Goal: Find specific page/section: Find specific page/section

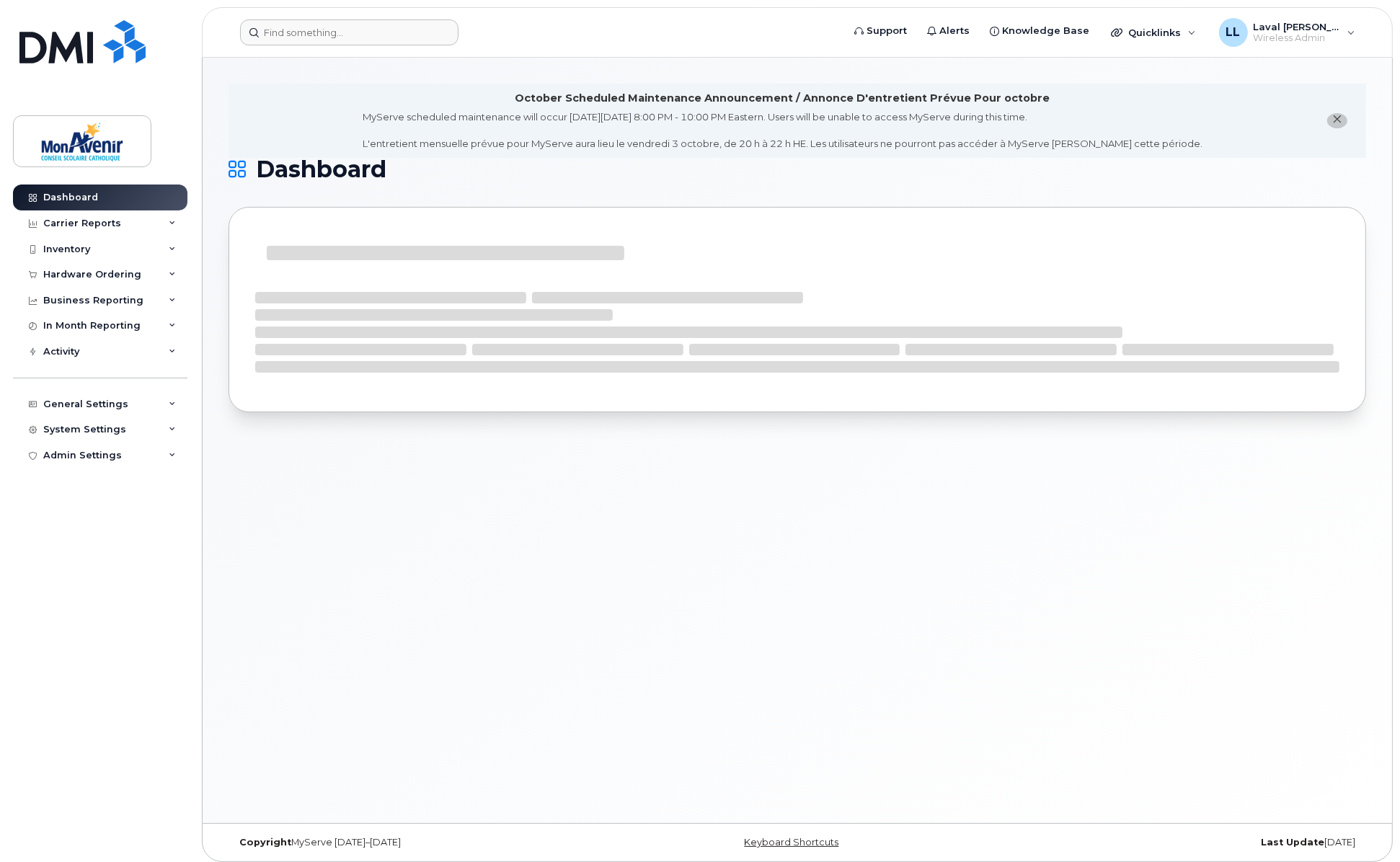
click at [374, 19] on header "Support Alerts Knowledge Base Quicklinks Suspend / Cancel Device Change SIM Car…" at bounding box center [797, 32] width 1191 height 50
click at [383, 27] on input at bounding box center [349, 32] width 218 height 26
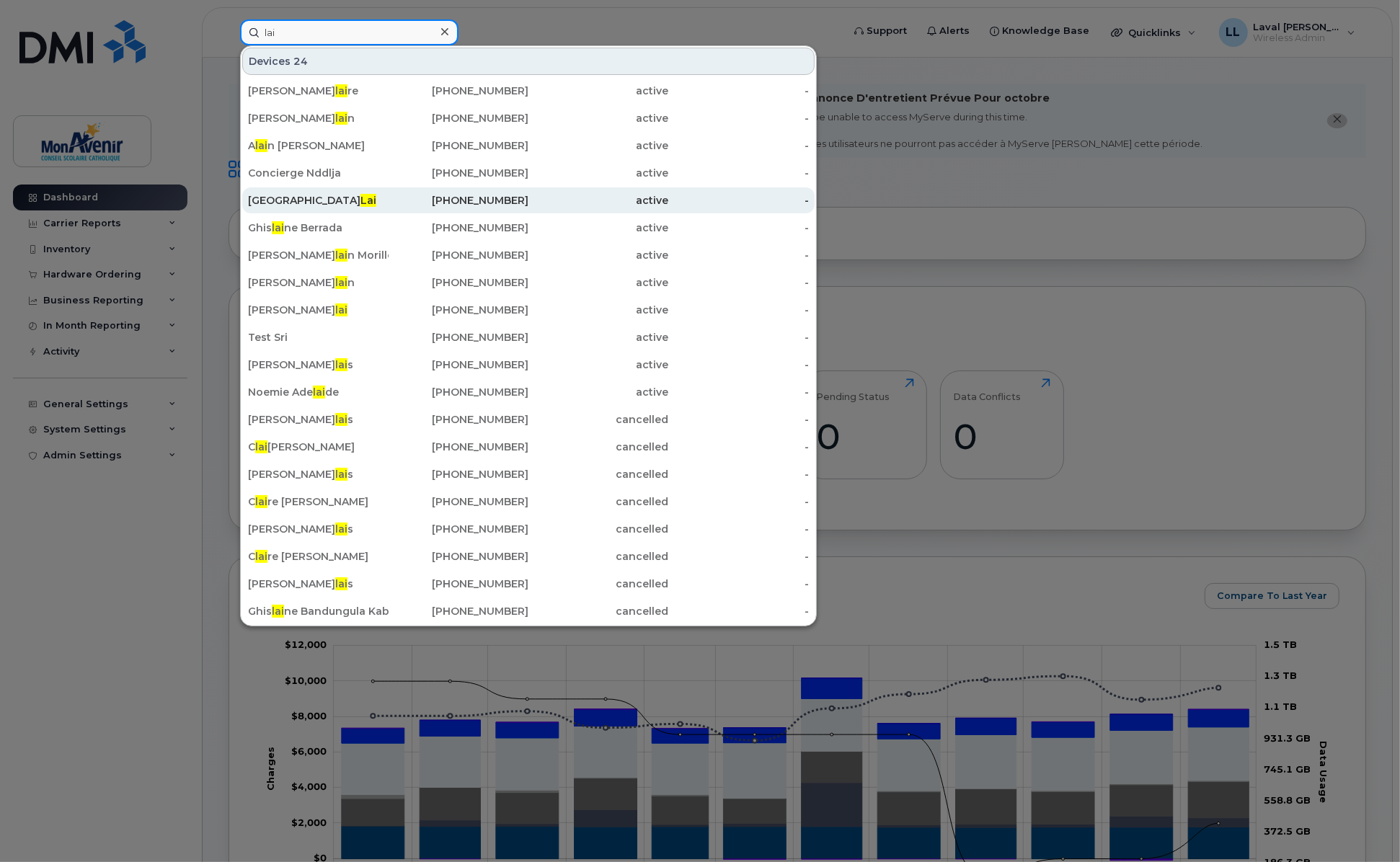
type input "lai"
click at [366, 200] on div "Laval Lai" at bounding box center [318, 200] width 141 height 15
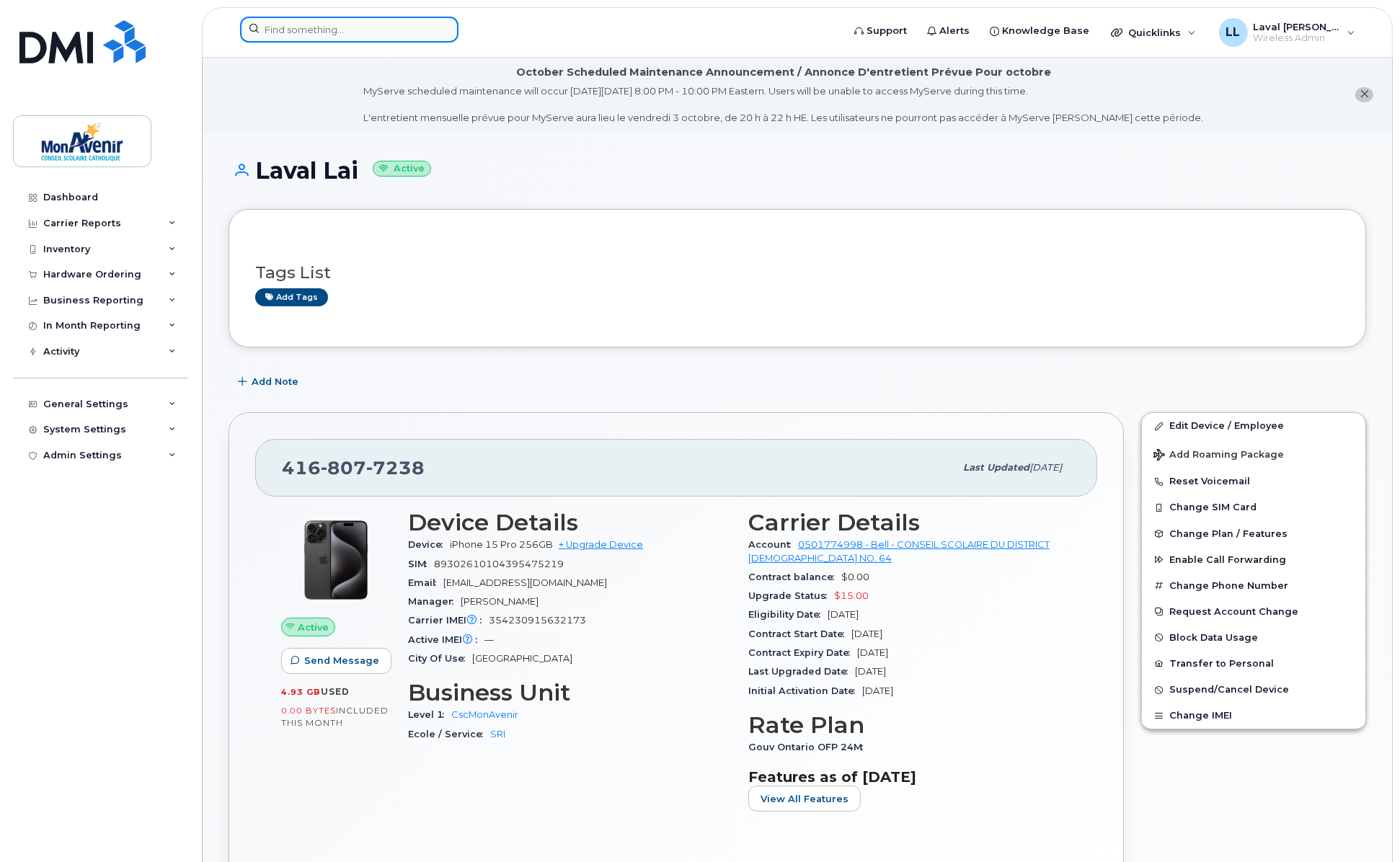
click at [373, 29] on input at bounding box center [349, 29] width 218 height 26
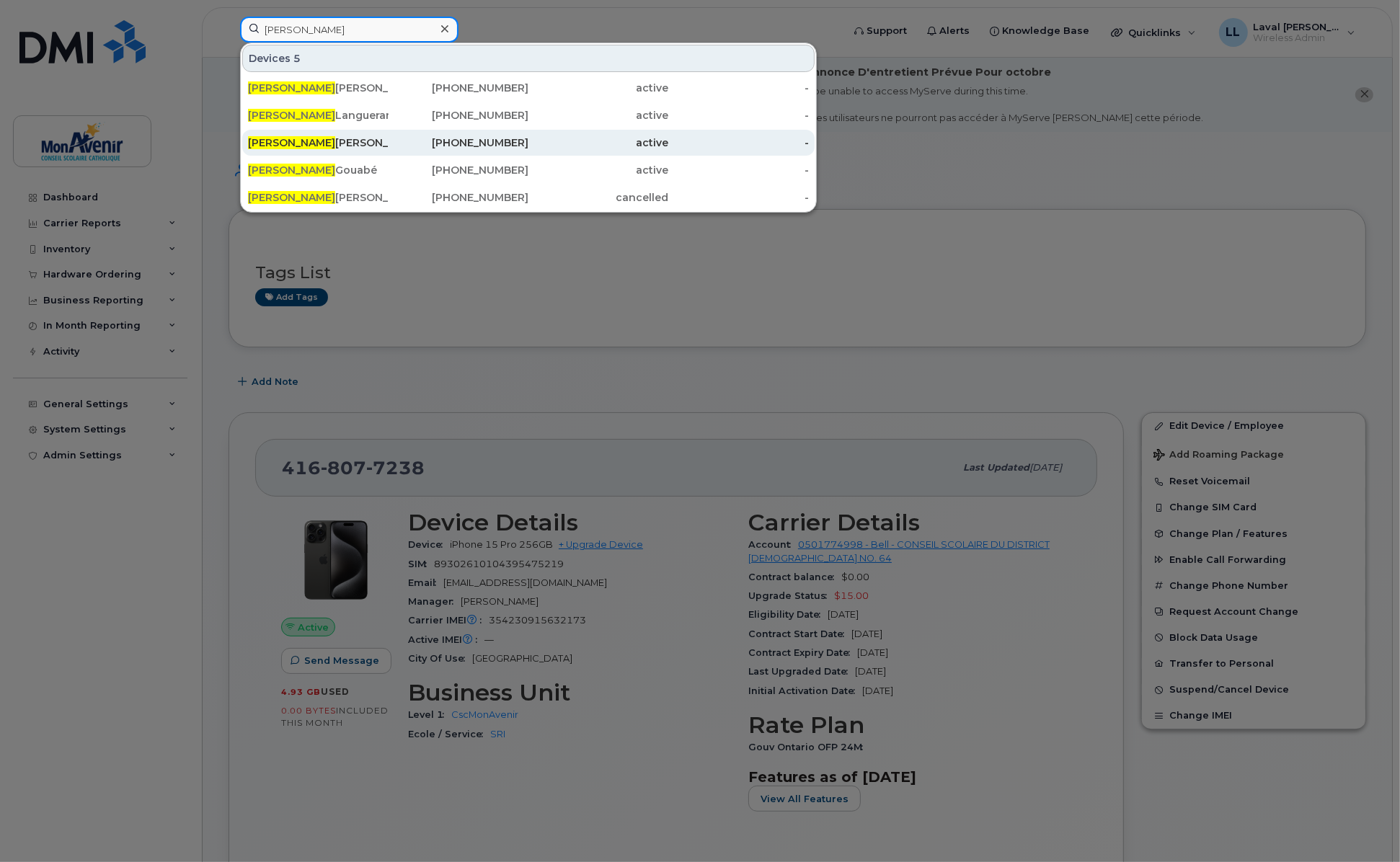
type input "patrick"
click at [348, 148] on div "Patrick Liu" at bounding box center [318, 143] width 141 height 15
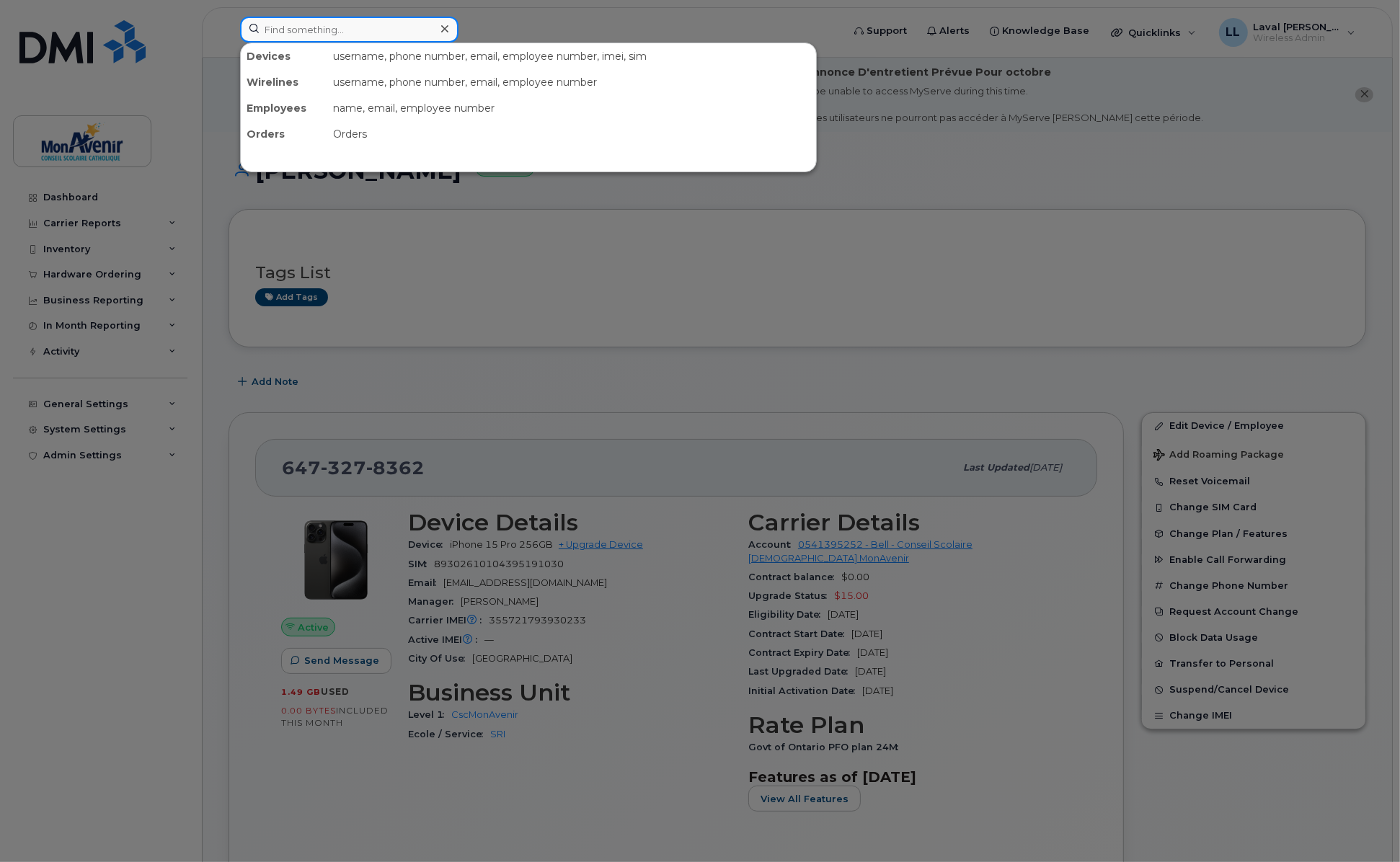
click at [357, 26] on input at bounding box center [349, 29] width 218 height 26
type input "[PERSON_NAME]"
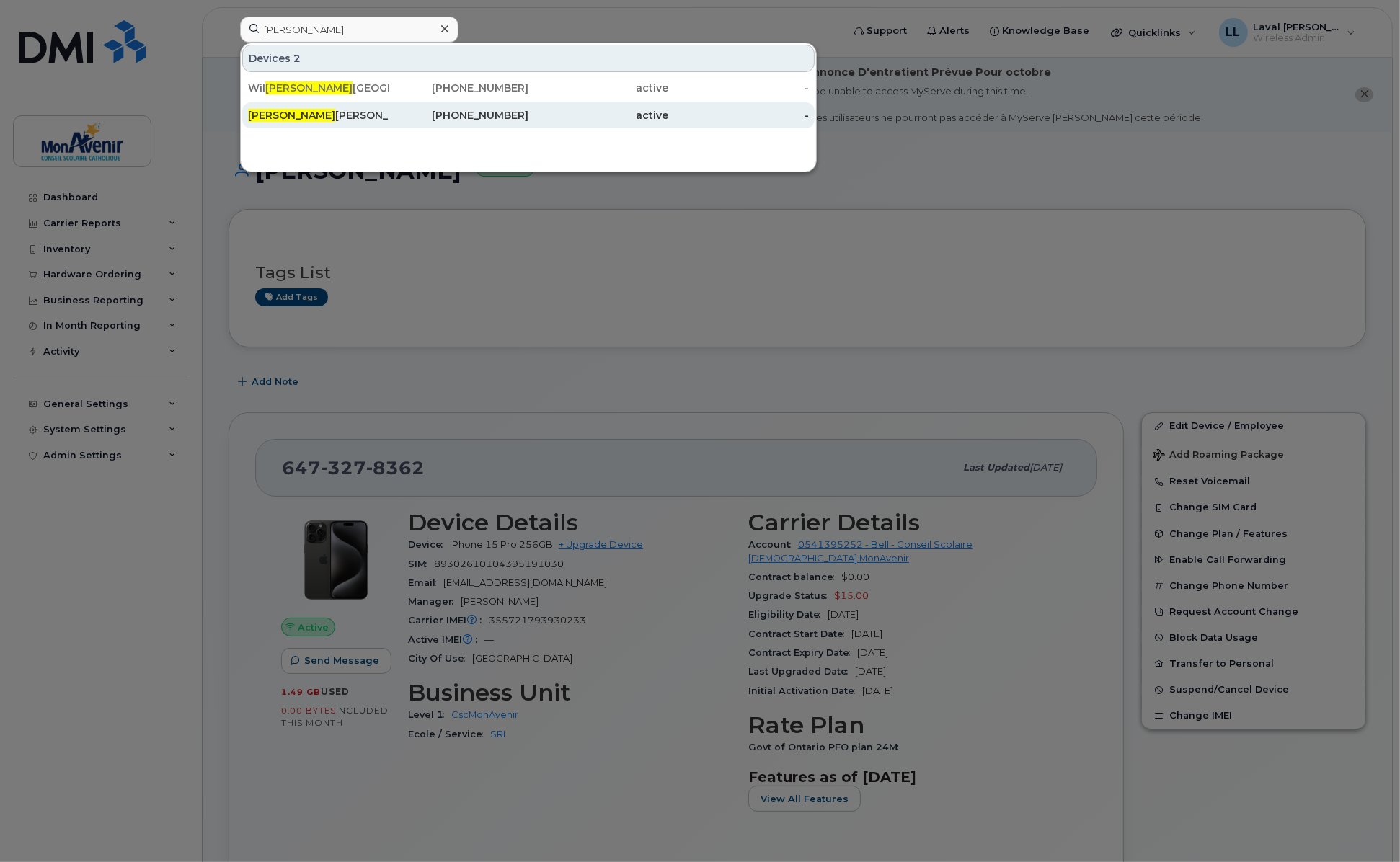
click at [349, 118] on div "[PERSON_NAME]" at bounding box center [318, 115] width 141 height 15
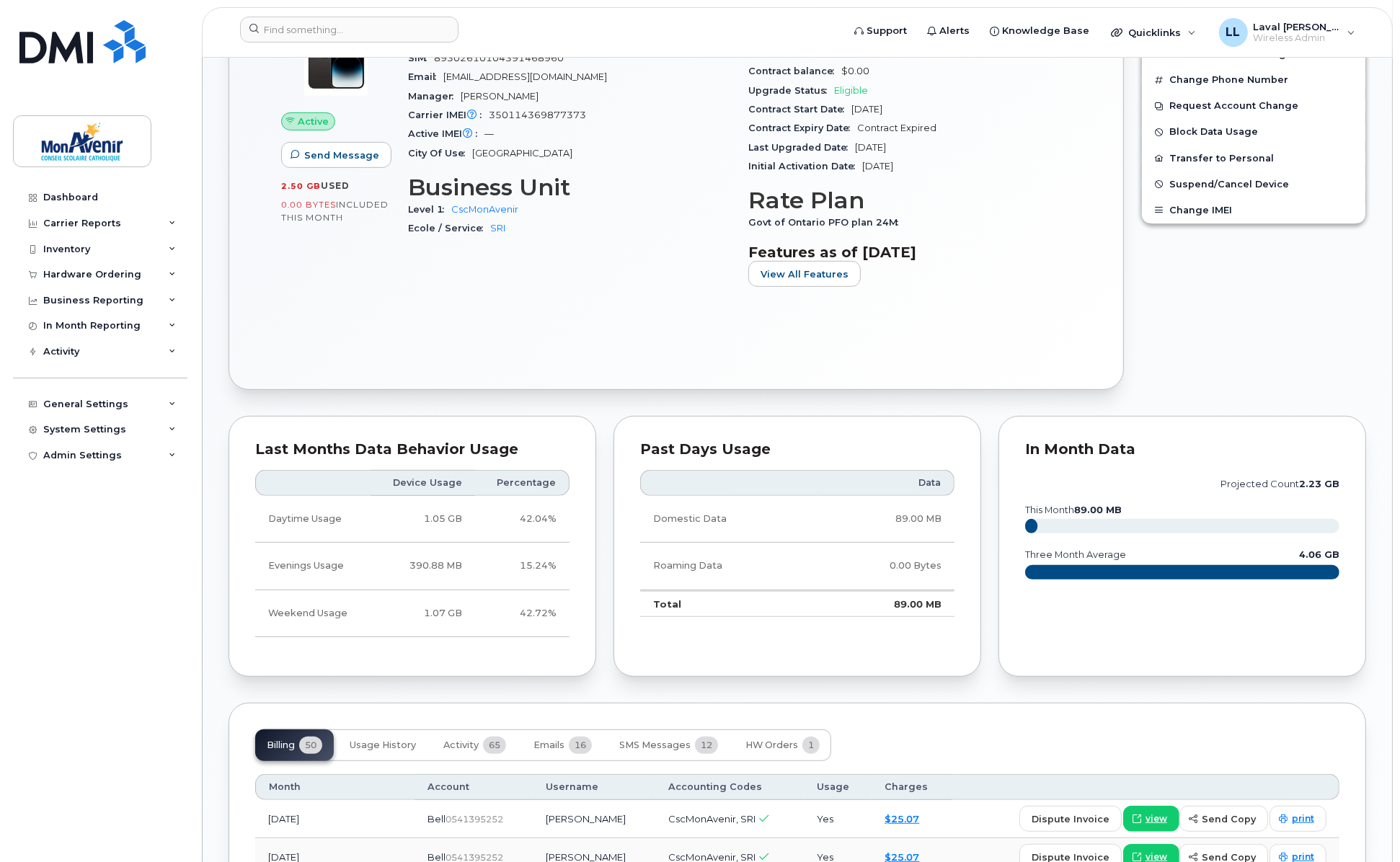
scroll to position [961, 0]
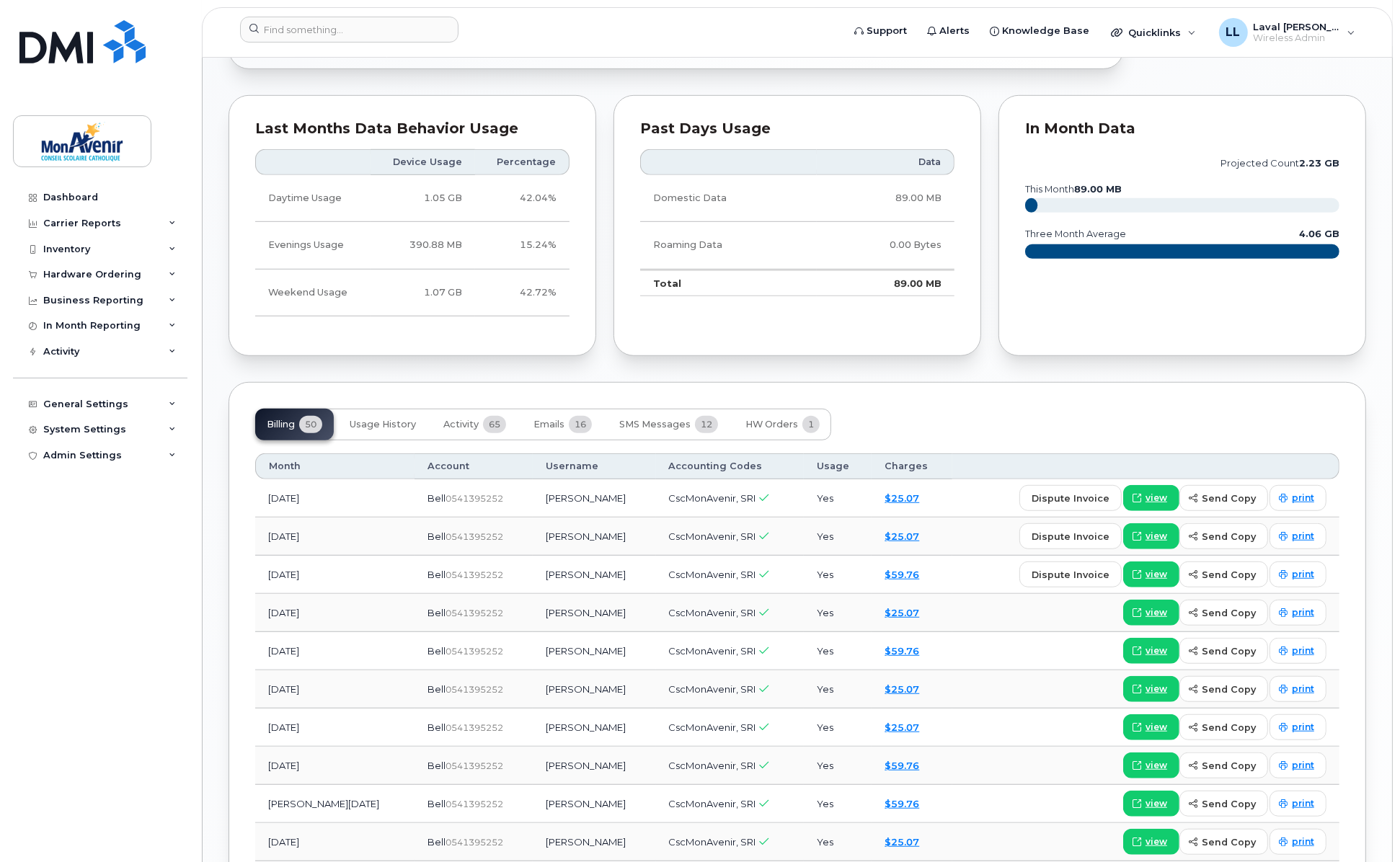
click at [773, 421] on span "HW Orders" at bounding box center [772, 424] width 53 height 12
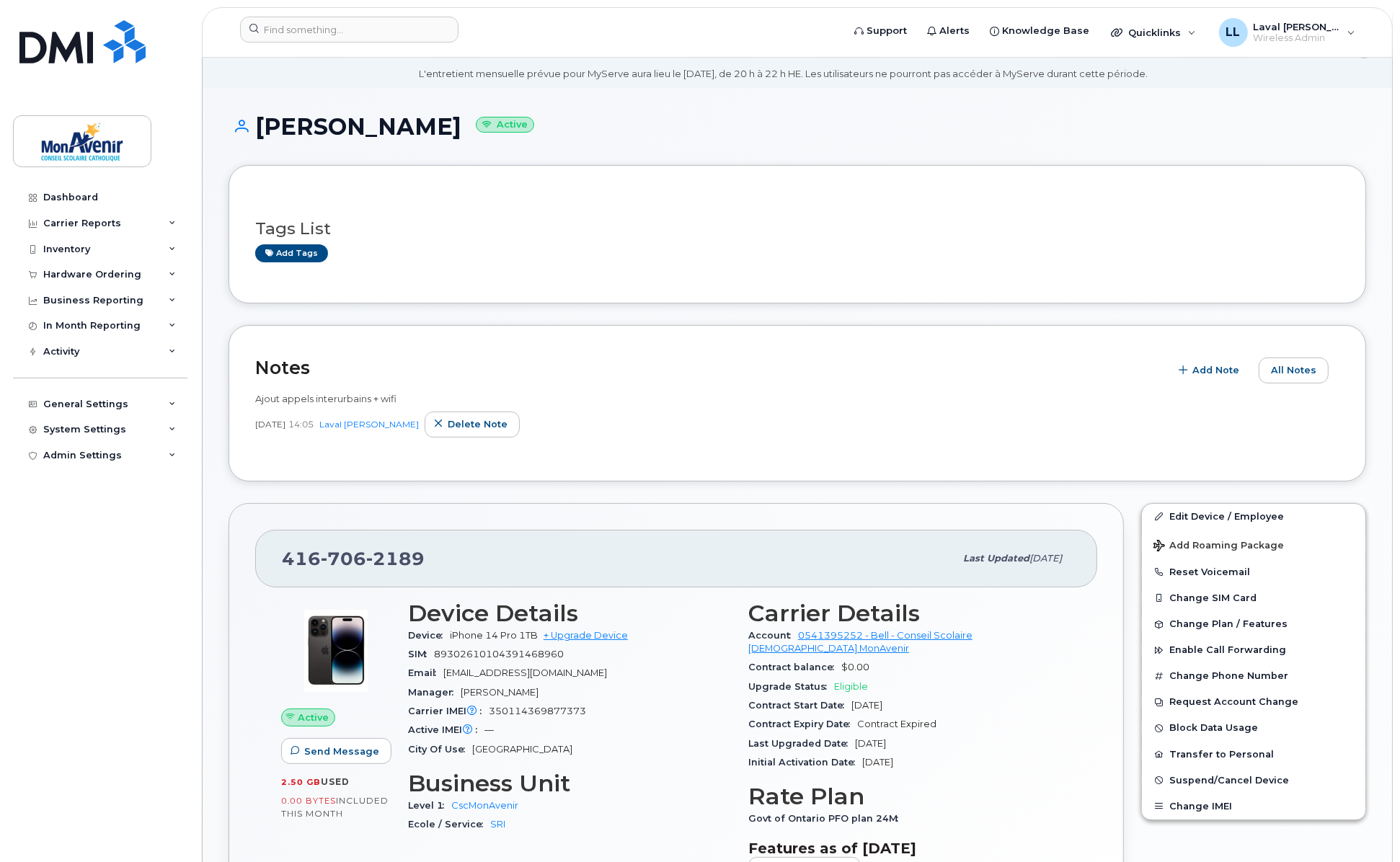
scroll to position [0, 0]
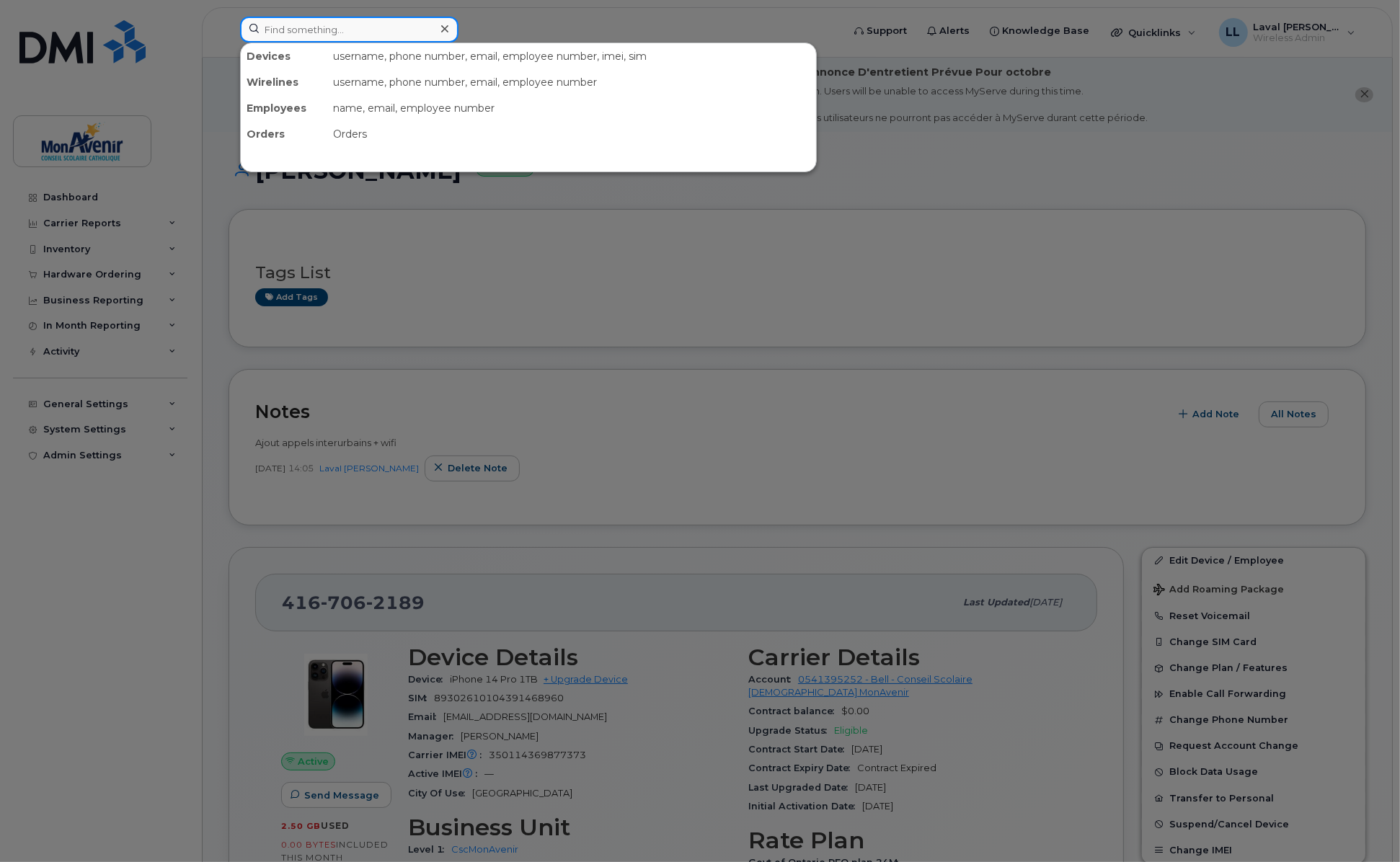
click at [391, 26] on input at bounding box center [349, 29] width 218 height 26
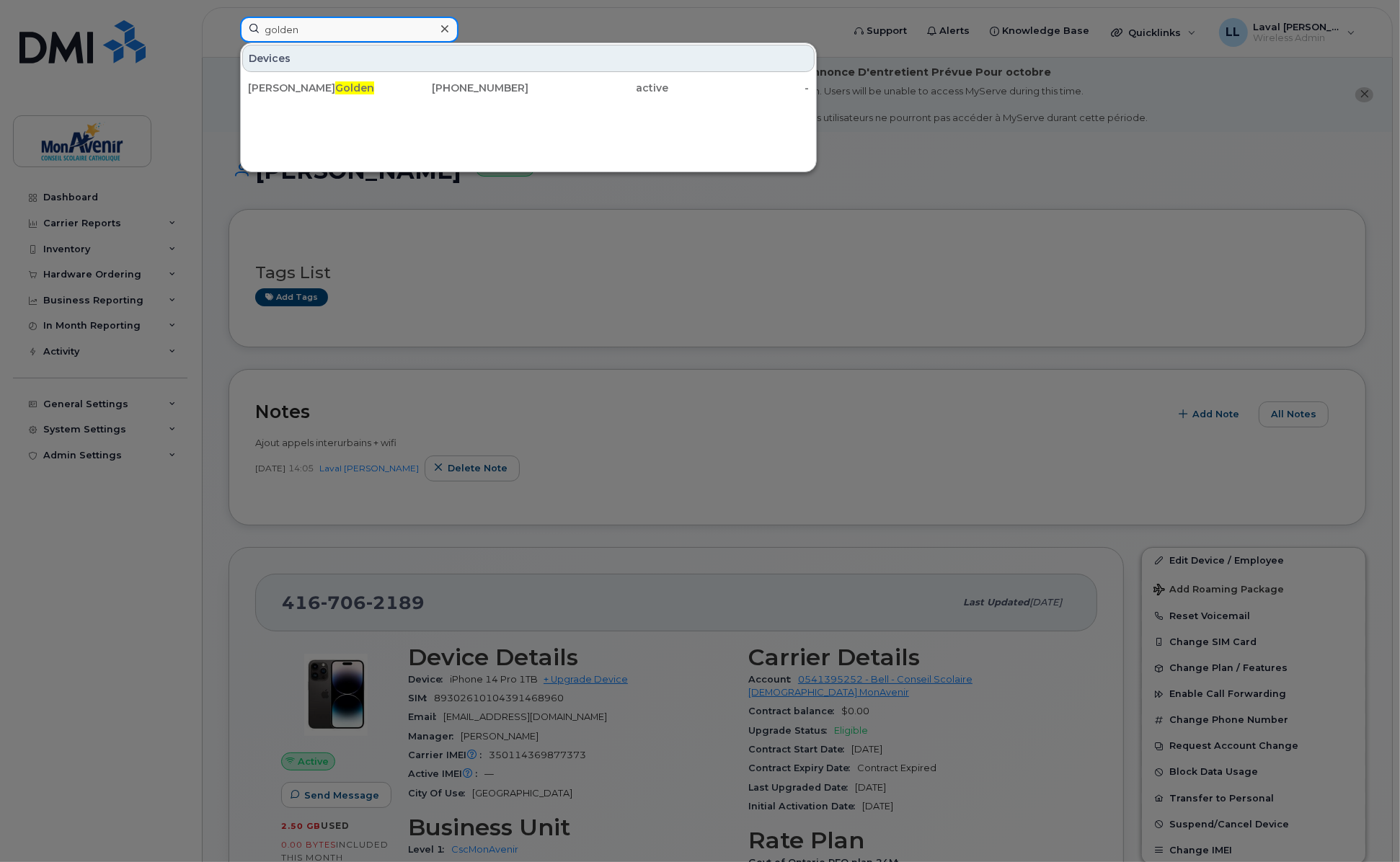
type input "golden"
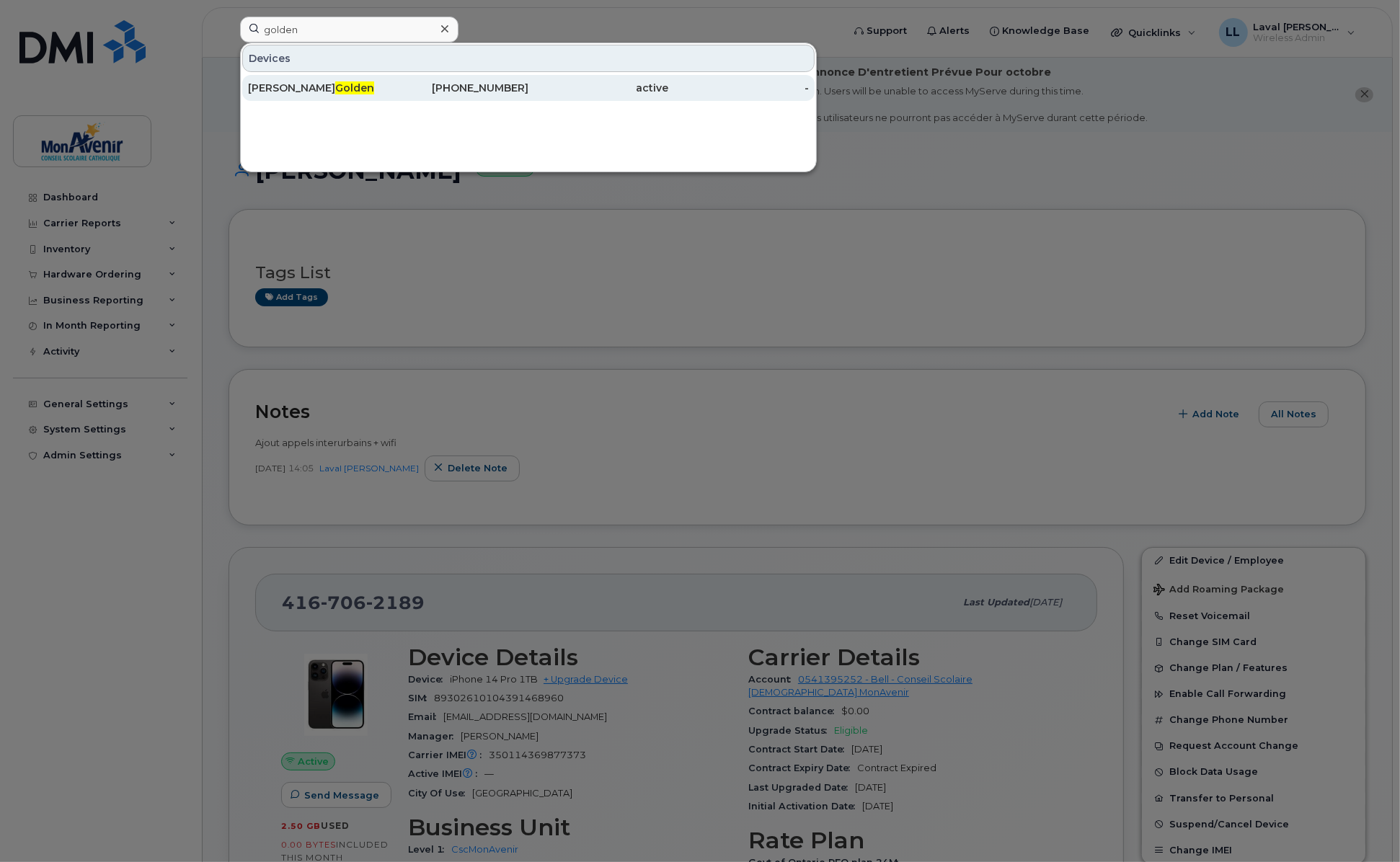
click at [360, 83] on div "Carine Golden" at bounding box center [318, 88] width 141 height 15
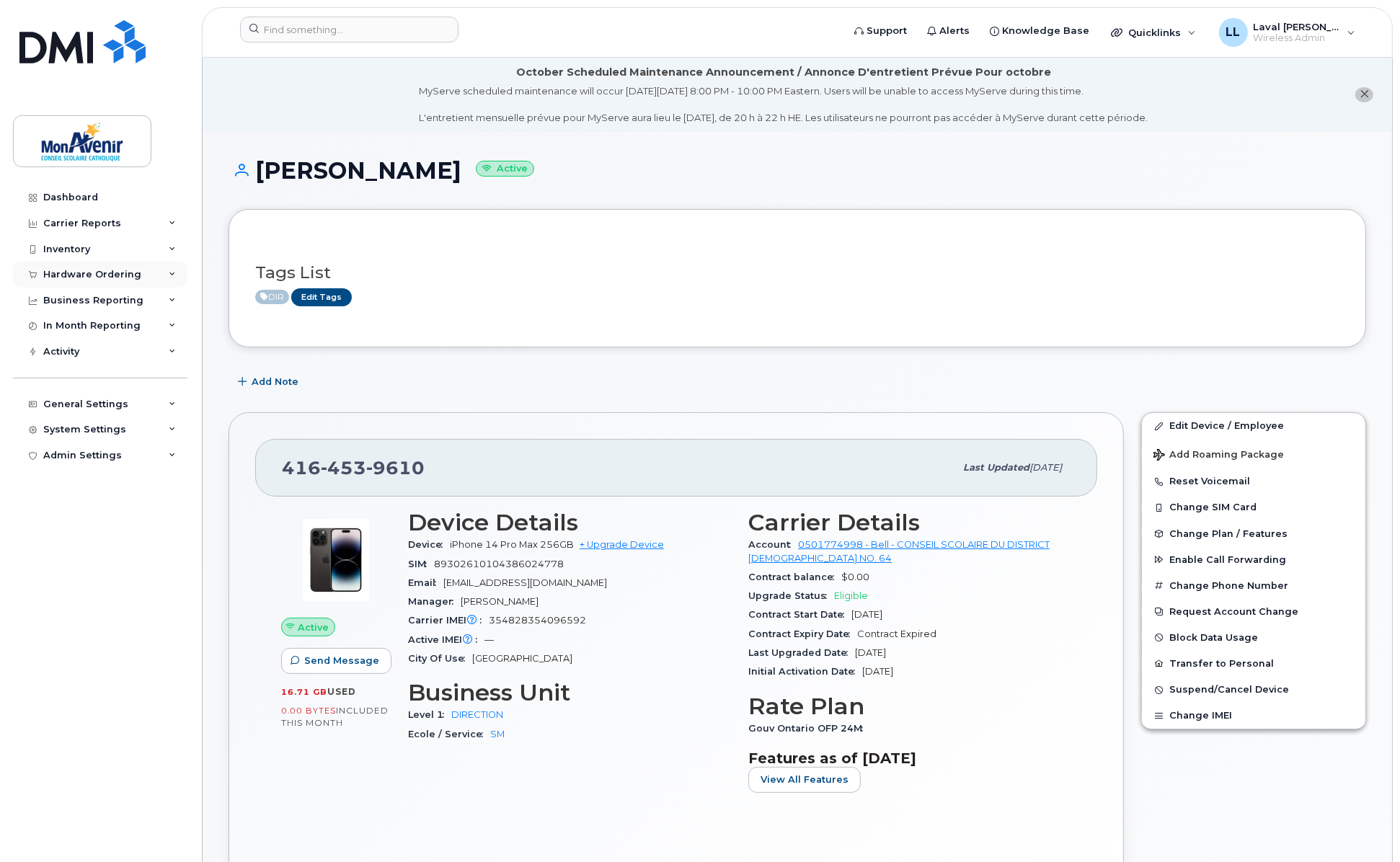
click at [99, 270] on div "Hardware Ordering" at bounding box center [91, 274] width 98 height 12
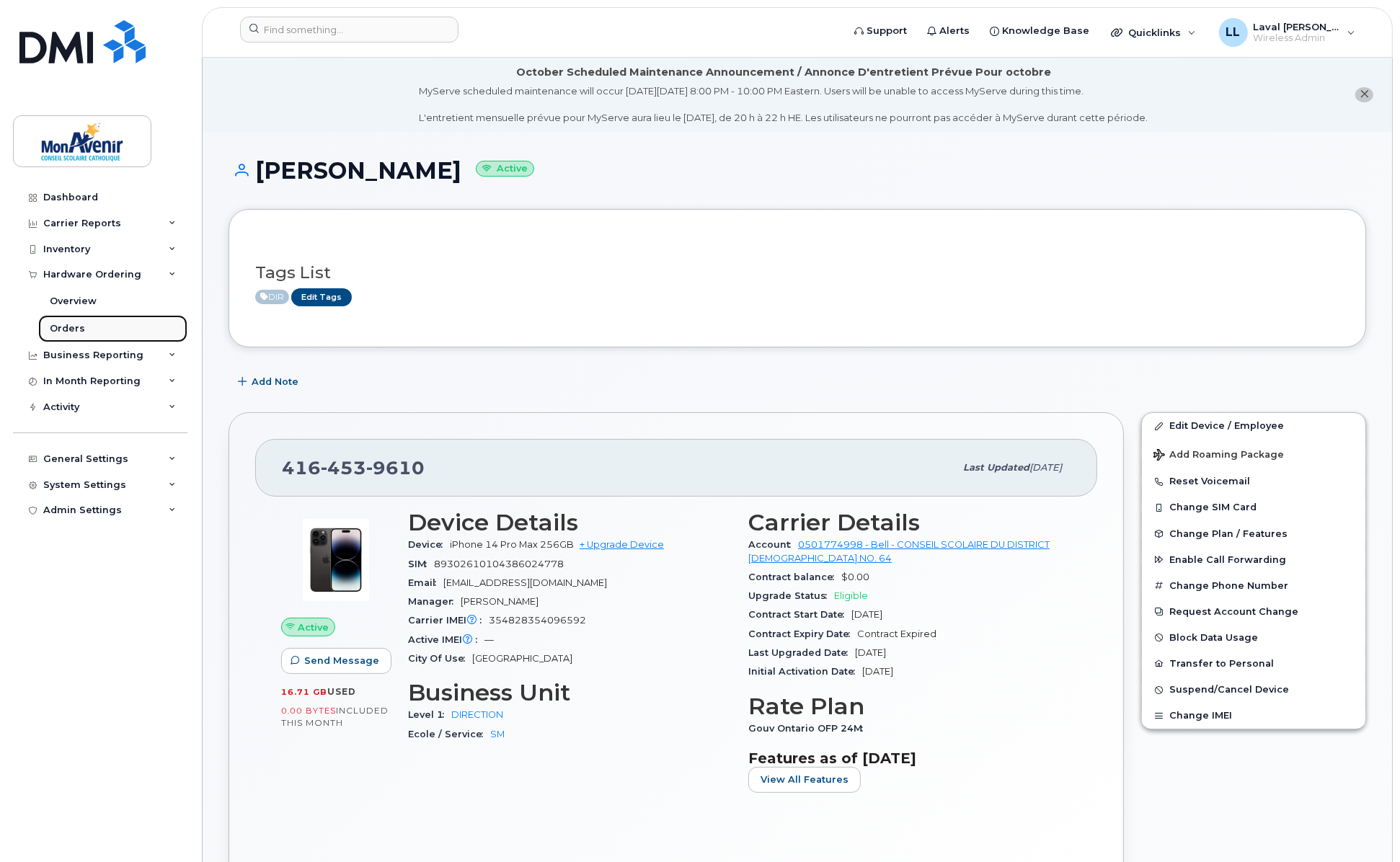
click at [69, 325] on div "Orders" at bounding box center [67, 329] width 36 height 13
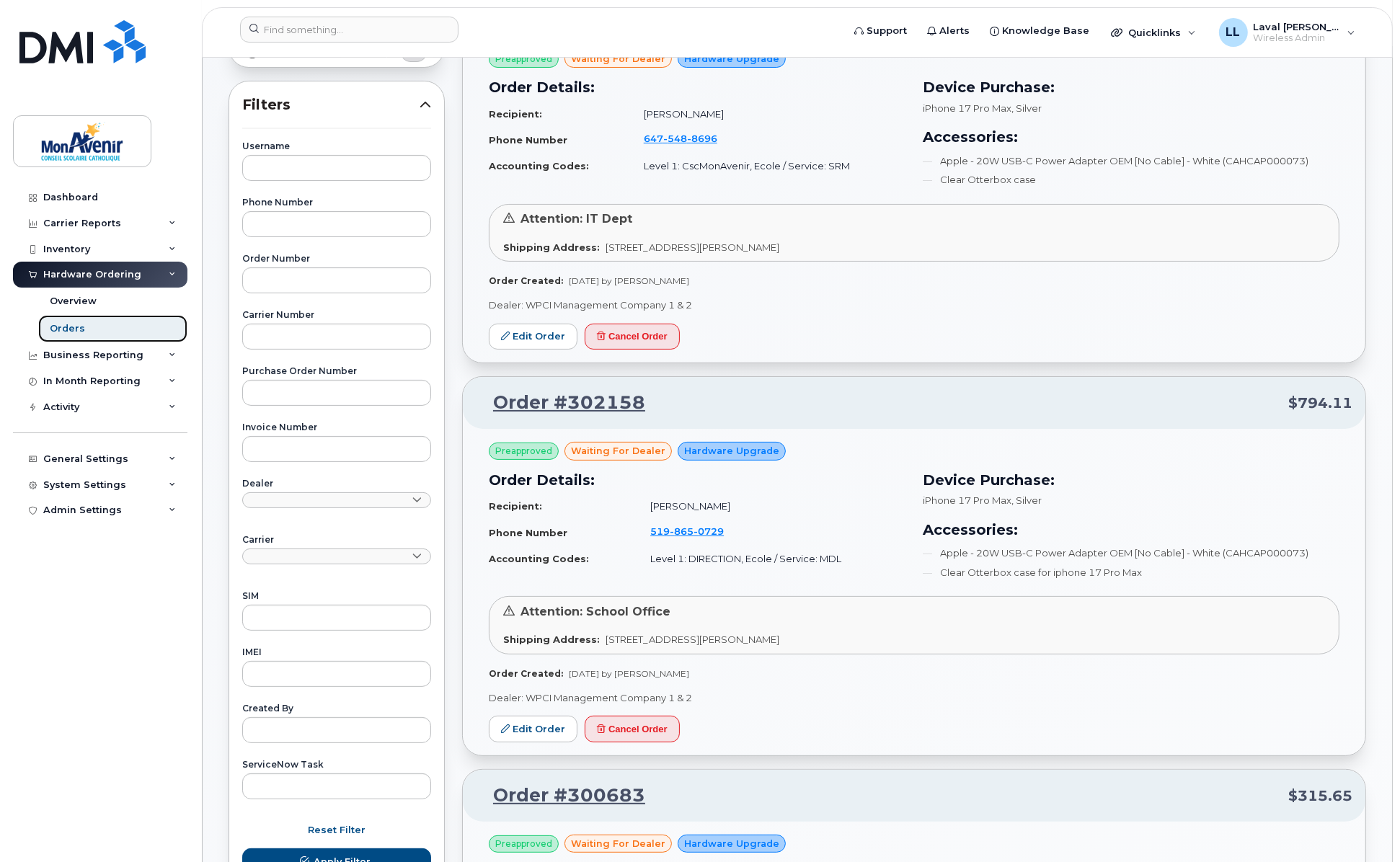
scroll to position [320, 0]
